Goal: Download file/media

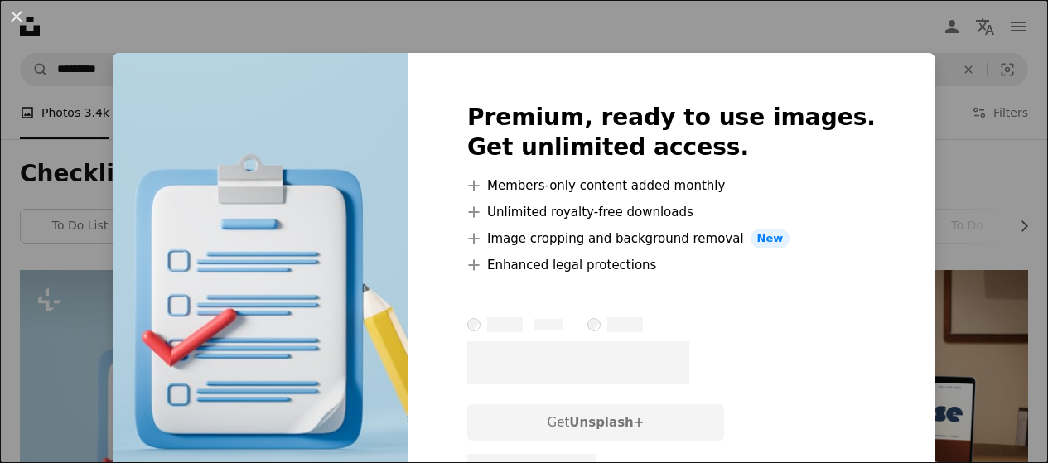
scroll to position [212, 0]
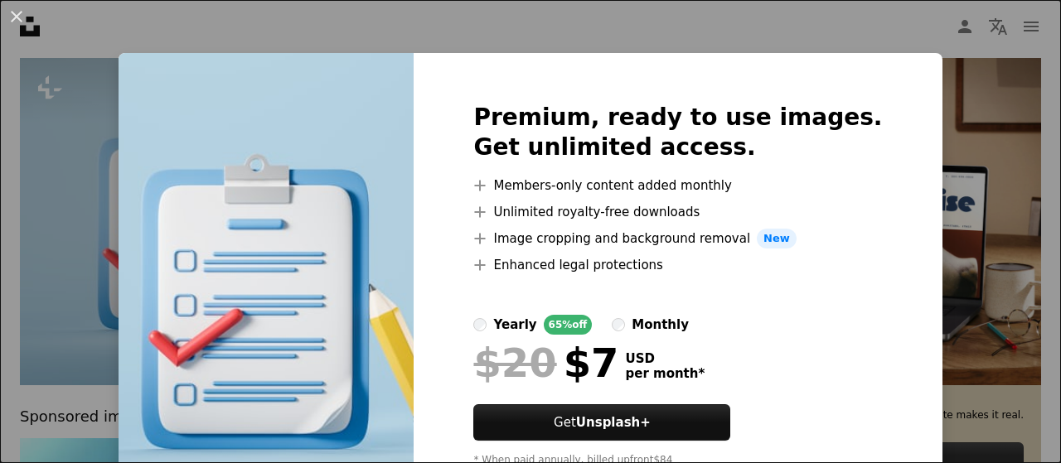
click at [82, 303] on div "An X shape Premium, ready to use images. Get unlimited access. A plus sign Memb…" at bounding box center [530, 231] width 1061 height 463
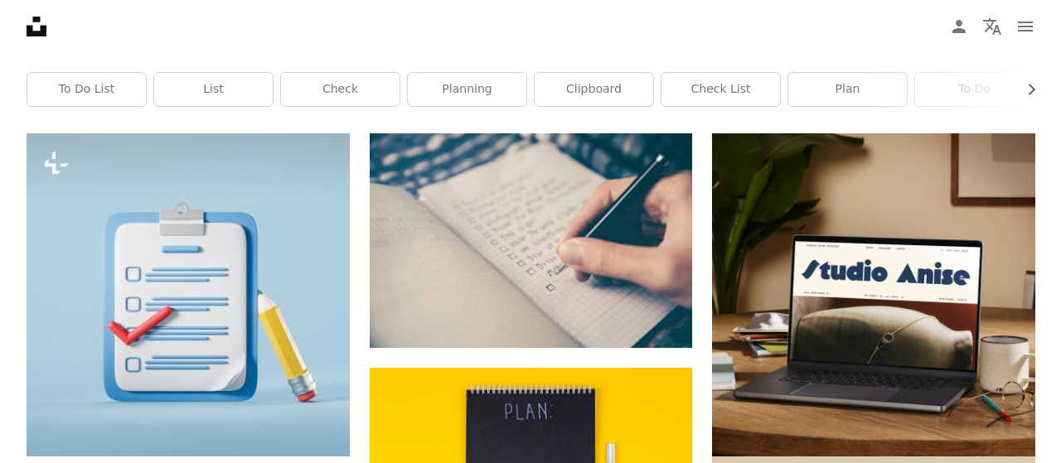
scroll to position [133, 0]
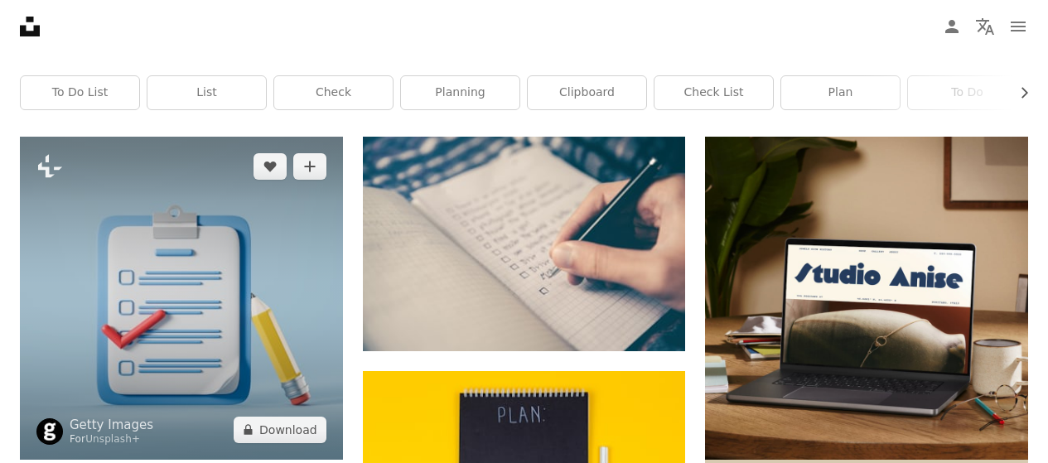
click at [196, 331] on img at bounding box center [181, 298] width 323 height 323
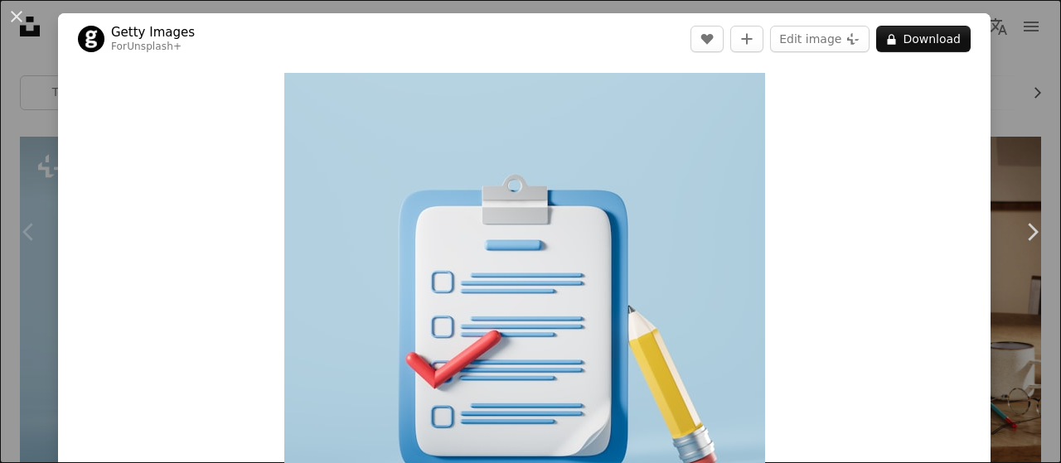
drag, startPoint x: 196, startPoint y: 331, endPoint x: 895, endPoint y: 115, distance: 732.1
click at [895, 115] on div "Zoom in" at bounding box center [524, 313] width 932 height 497
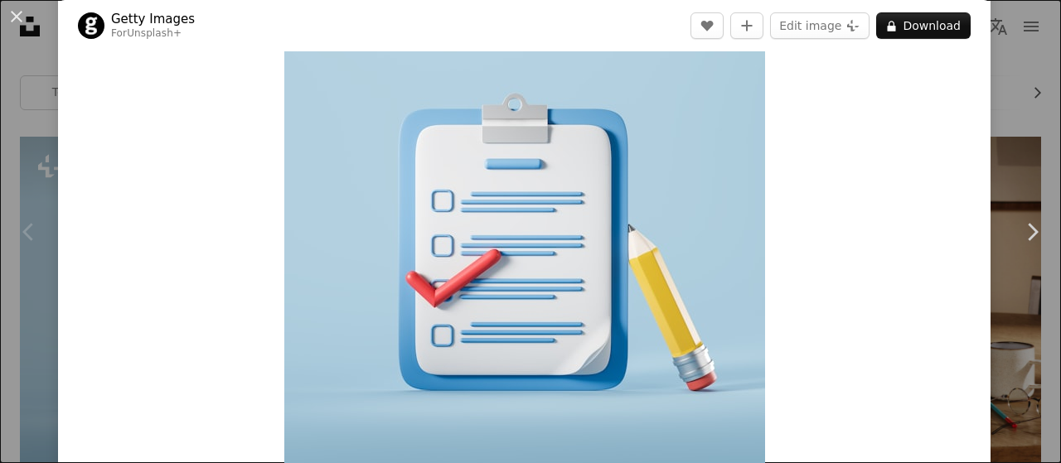
scroll to position [84, 0]
